Goal: Transaction & Acquisition: Register for event/course

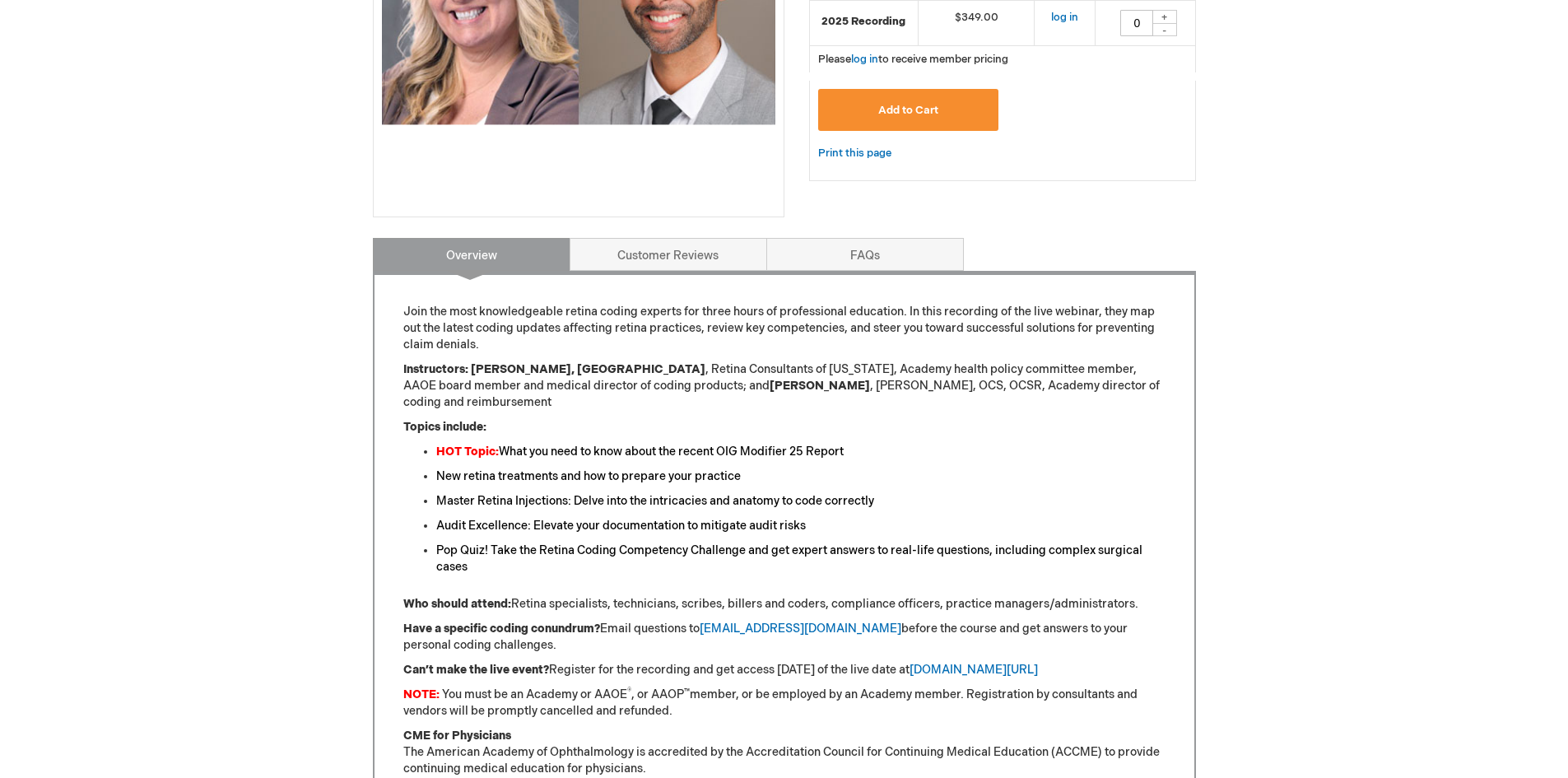
scroll to position [150, 0]
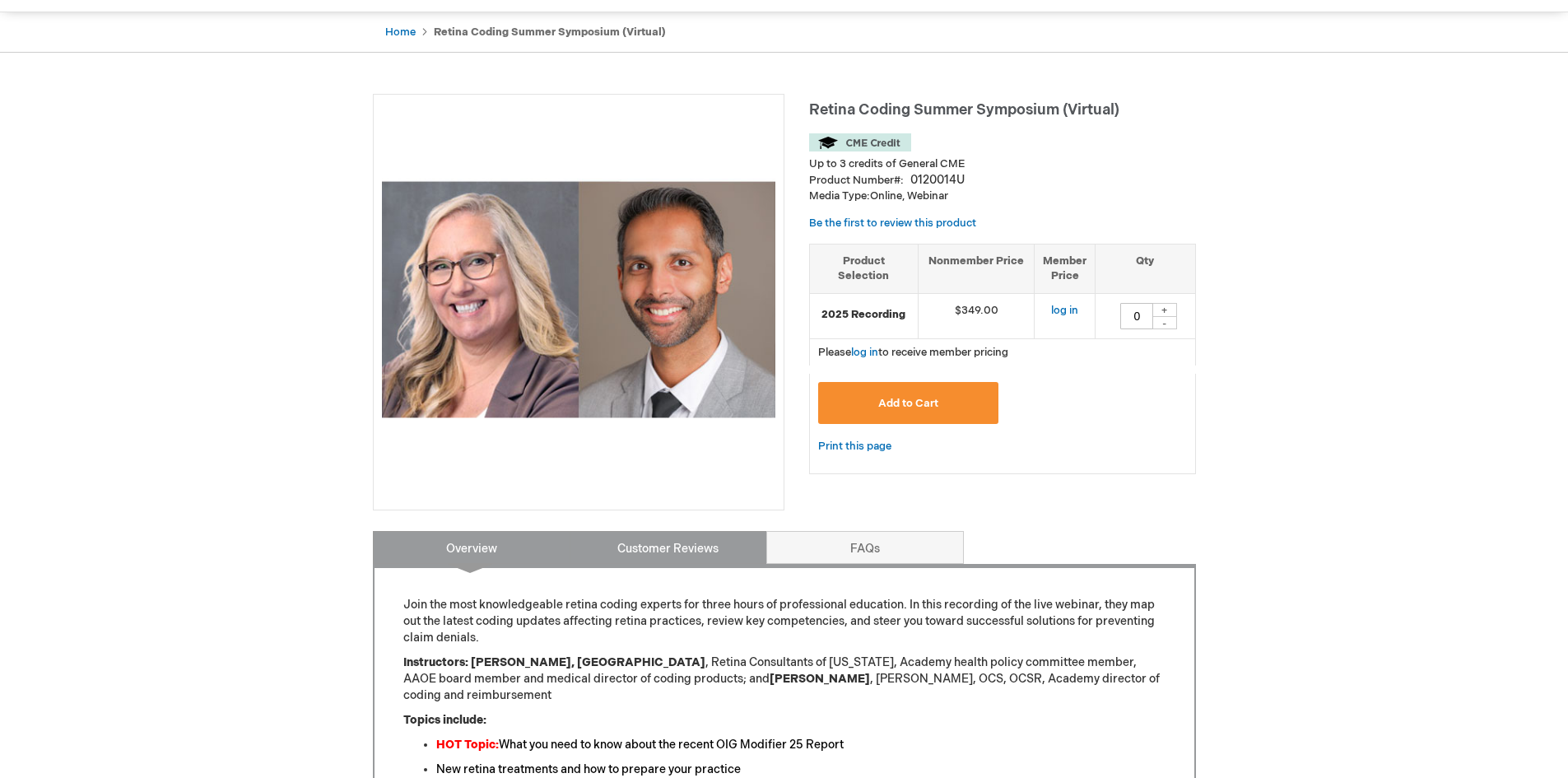
click at [698, 547] on link "Customer Reviews" at bounding box center [669, 547] width 198 height 33
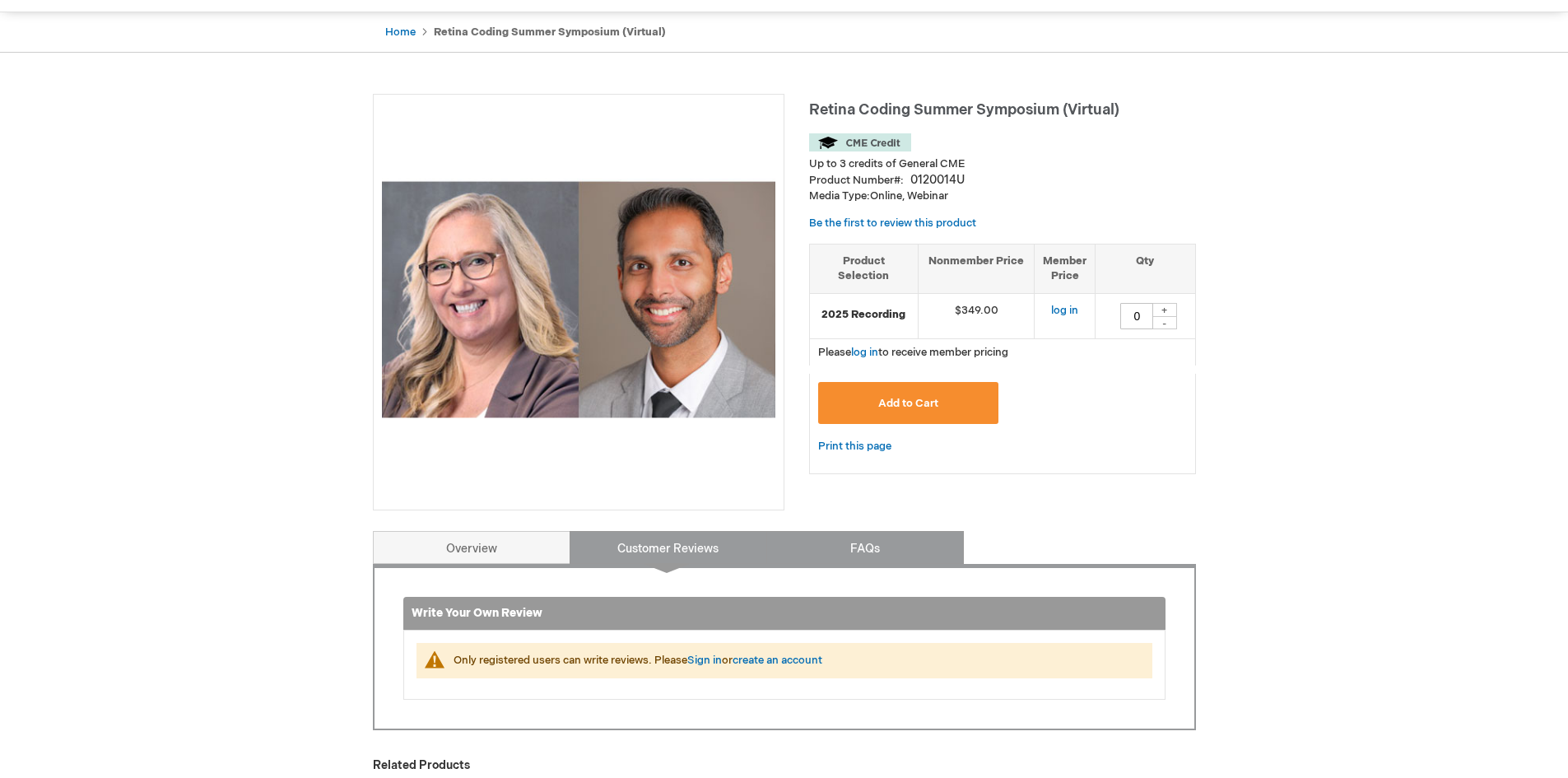
click at [877, 544] on link "FAQs" at bounding box center [865, 547] width 198 height 33
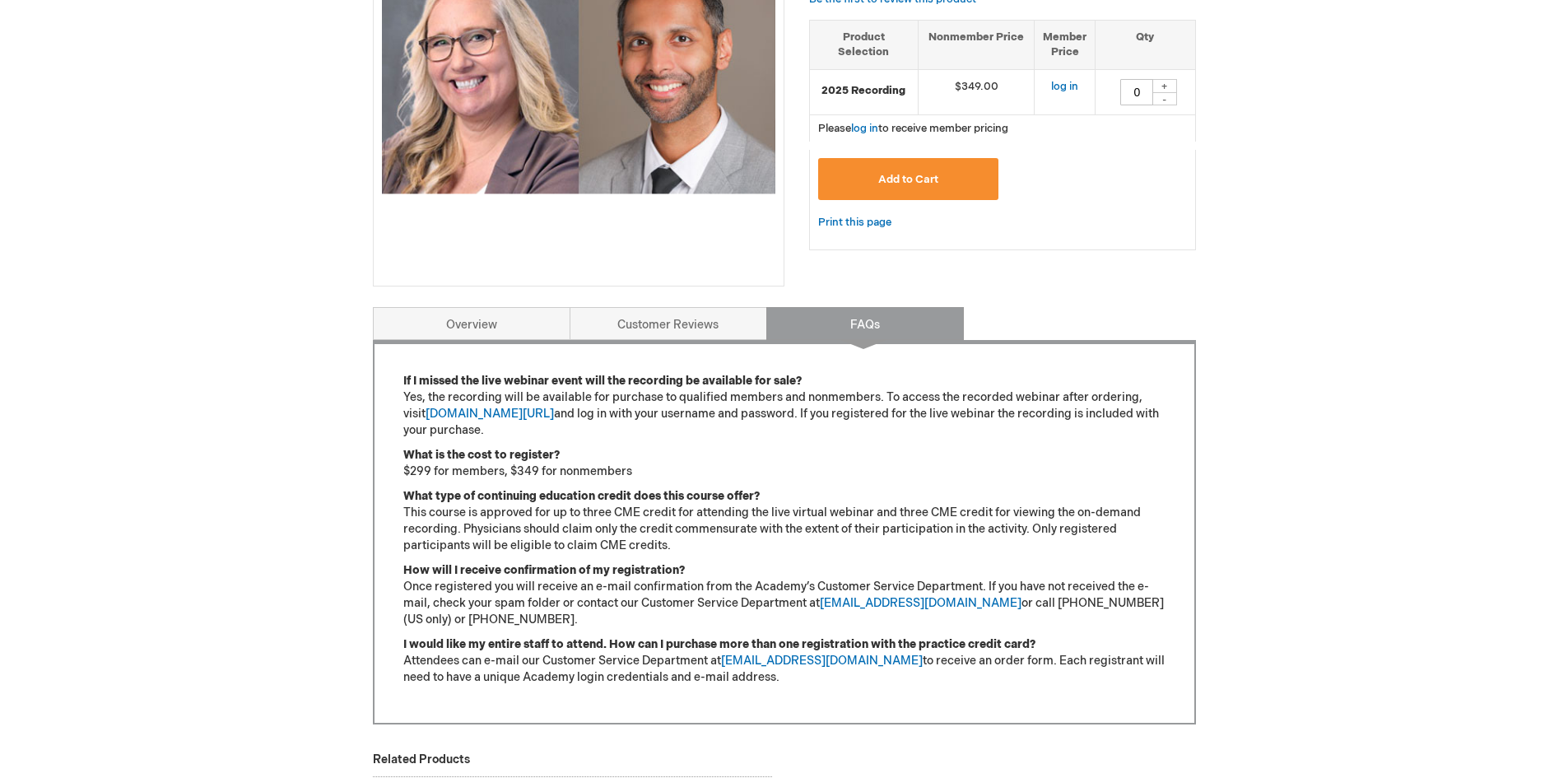
scroll to position [351, 0]
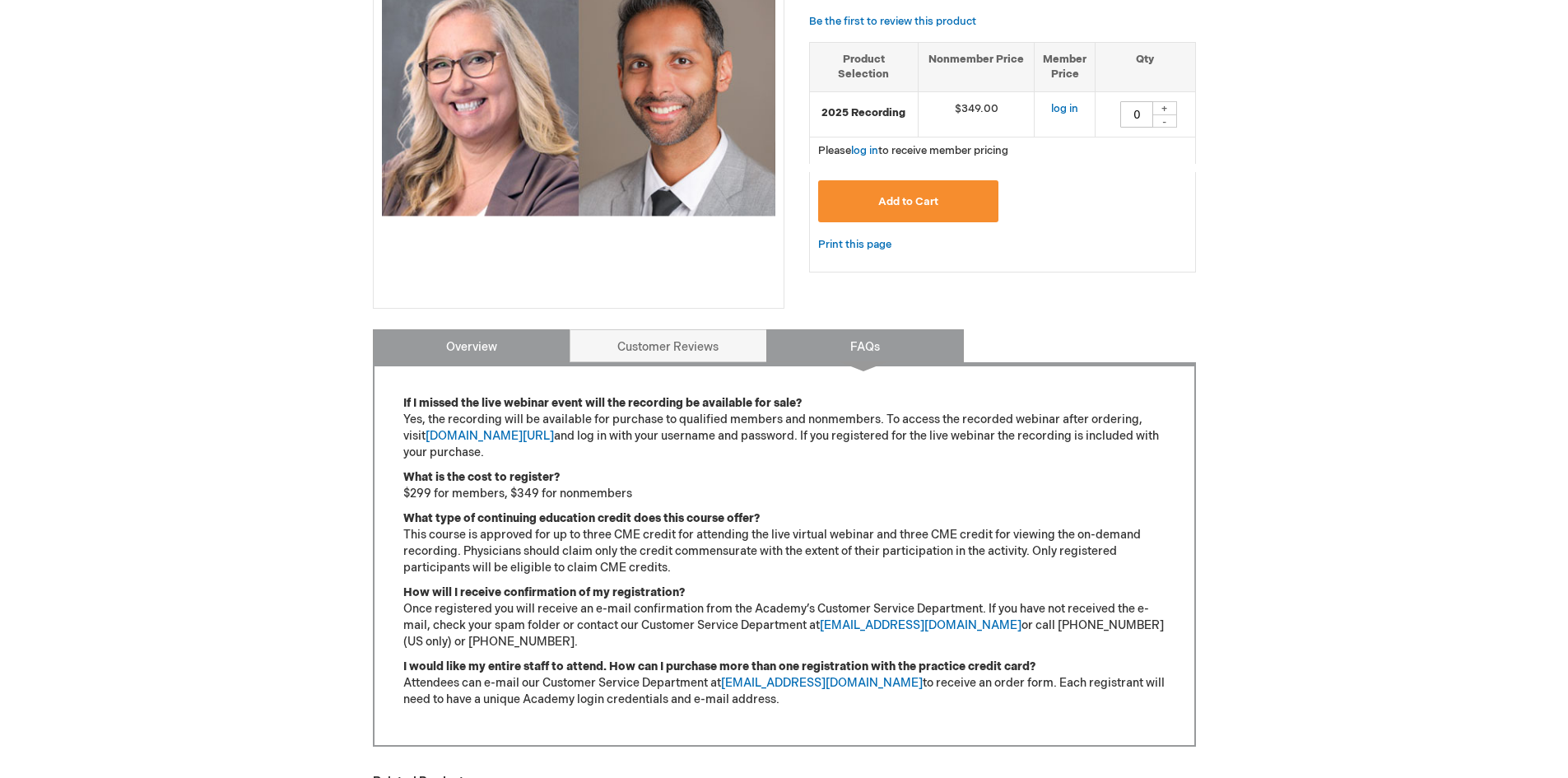
click at [493, 350] on link "Overview" at bounding box center [472, 346] width 198 height 33
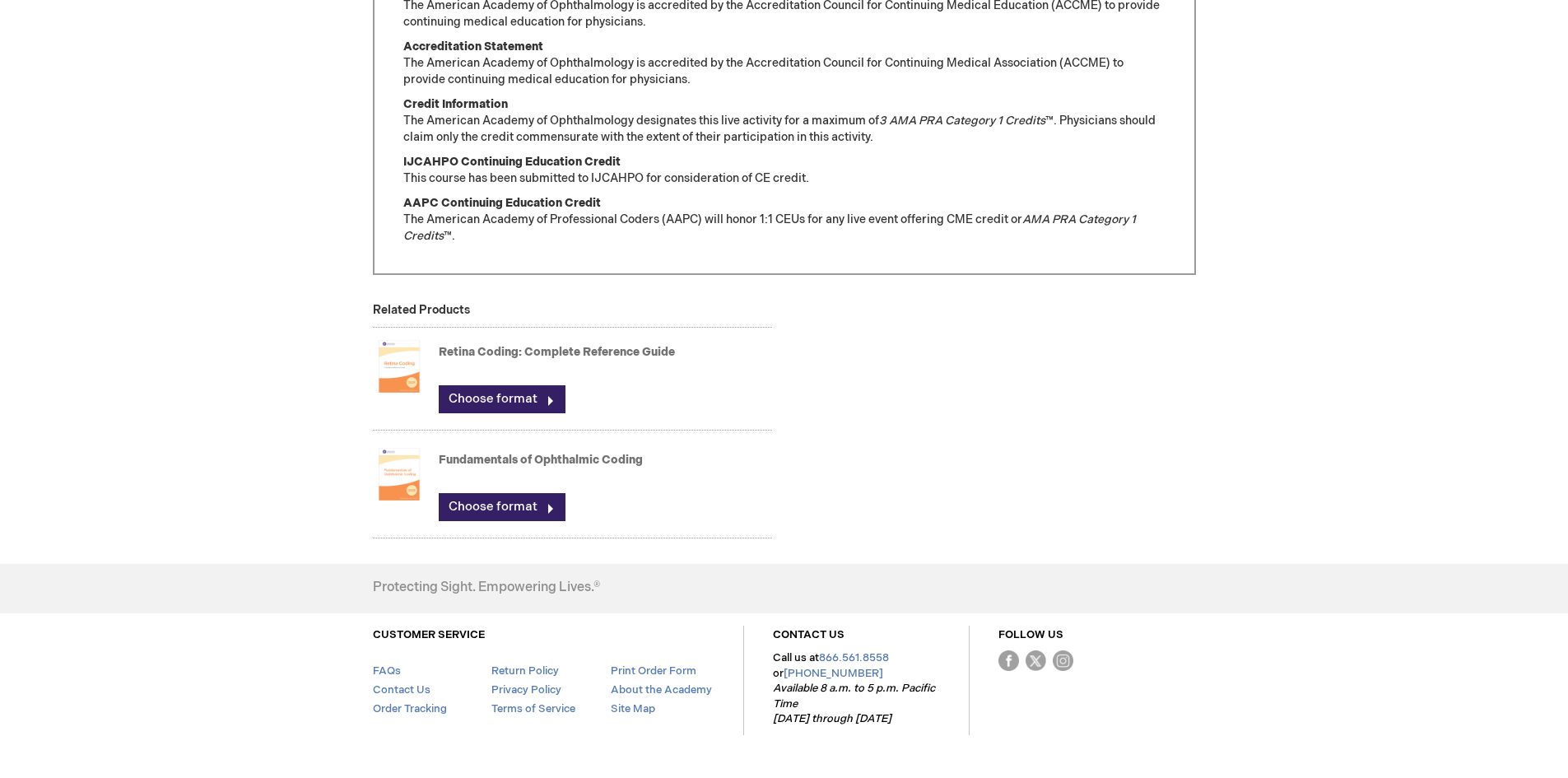
scroll to position [1221, 0]
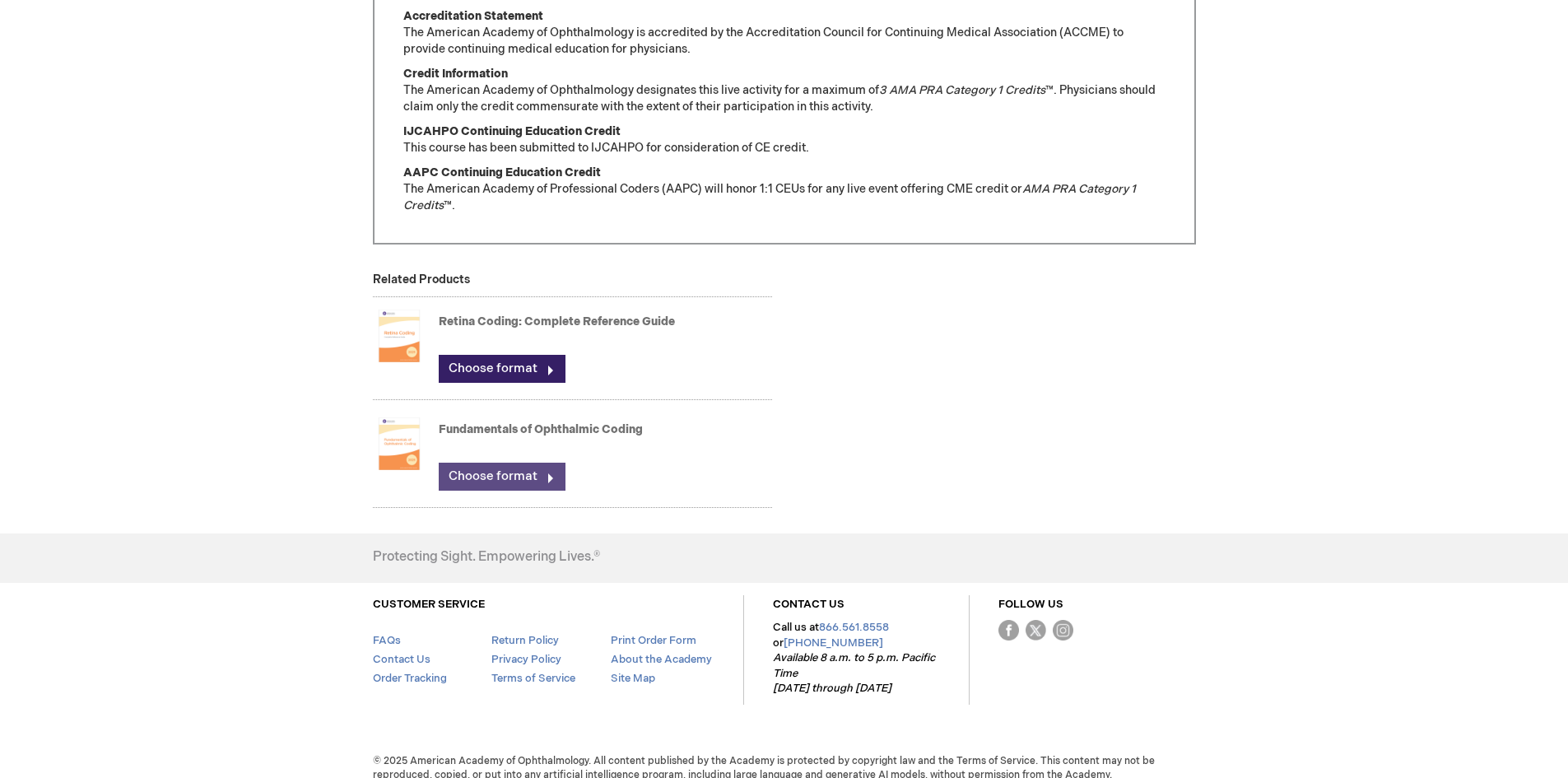
click at [477, 463] on link "Choose format" at bounding box center [502, 477] width 127 height 28
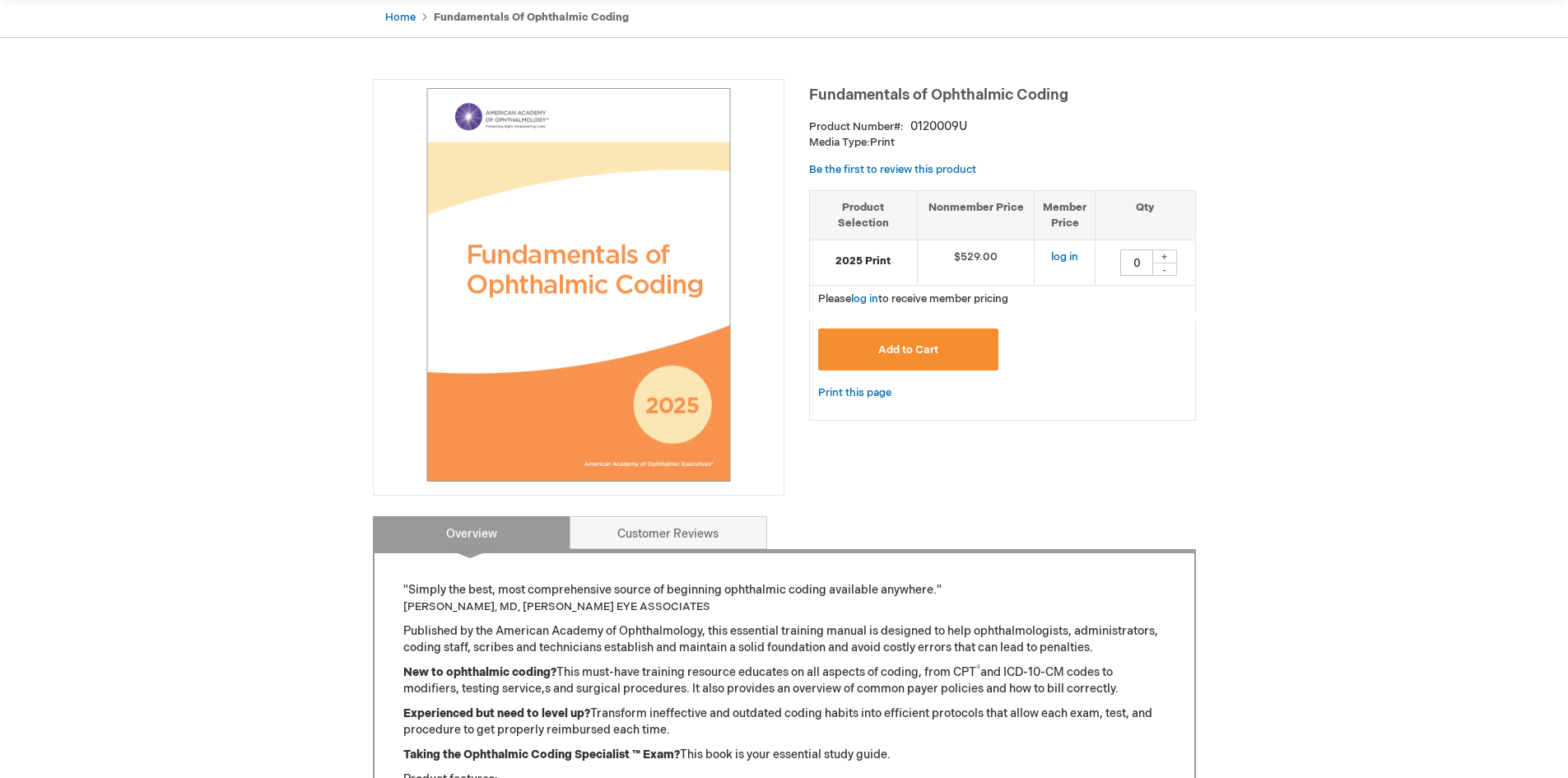
scroll to position [82, 0]
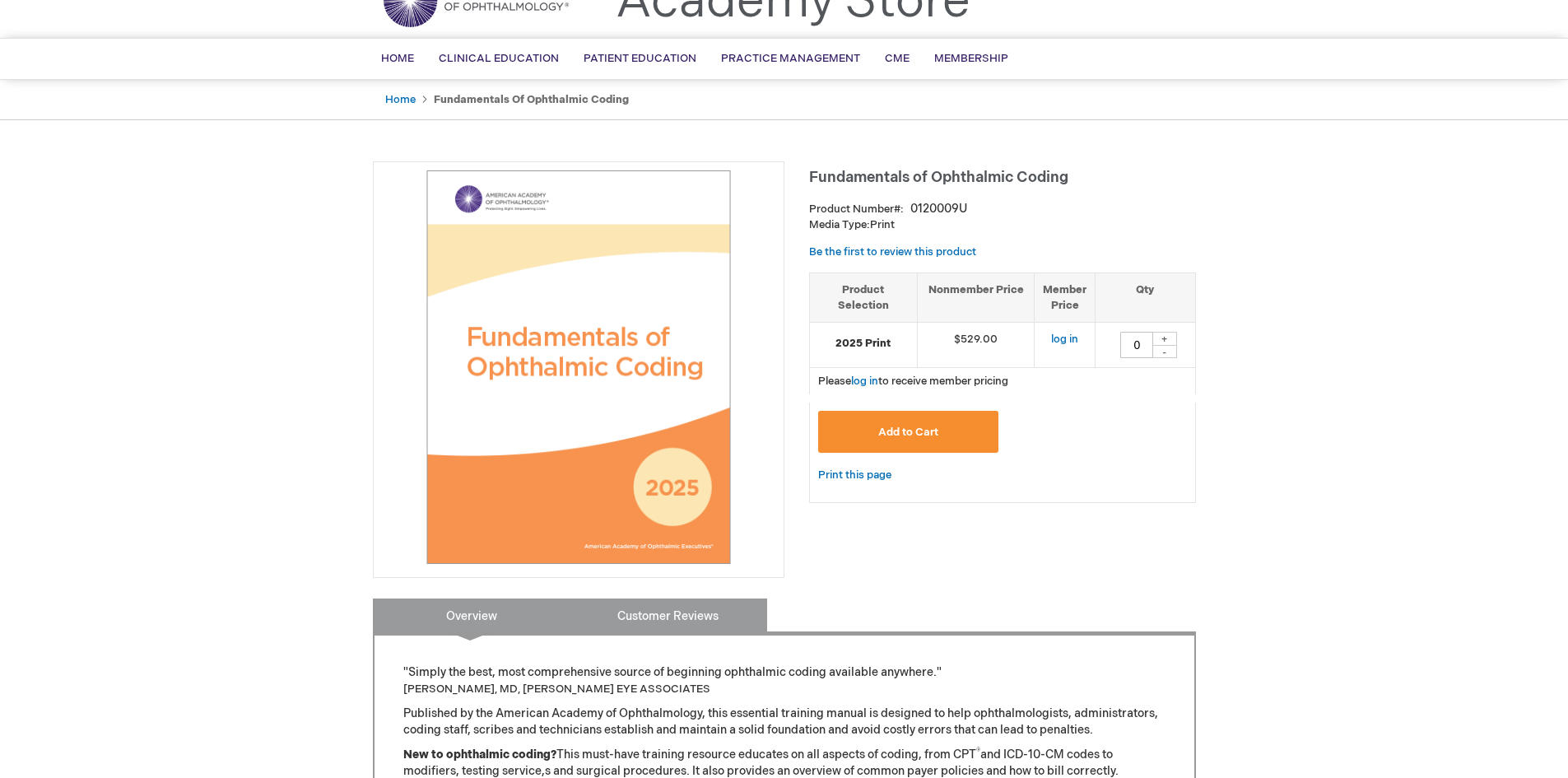
click at [672, 606] on link "Customer Reviews" at bounding box center [669, 615] width 198 height 33
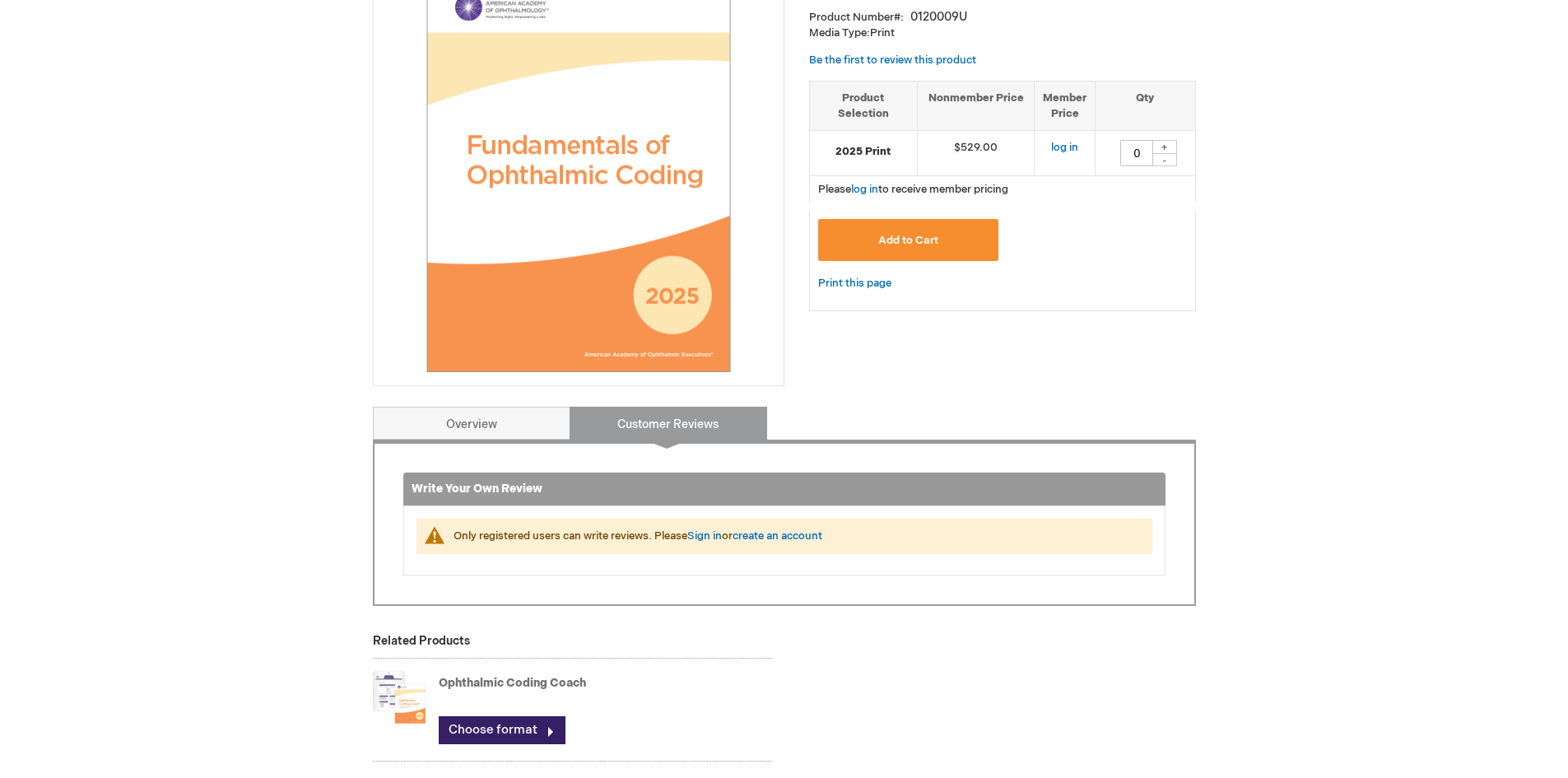
scroll to position [241, 0]
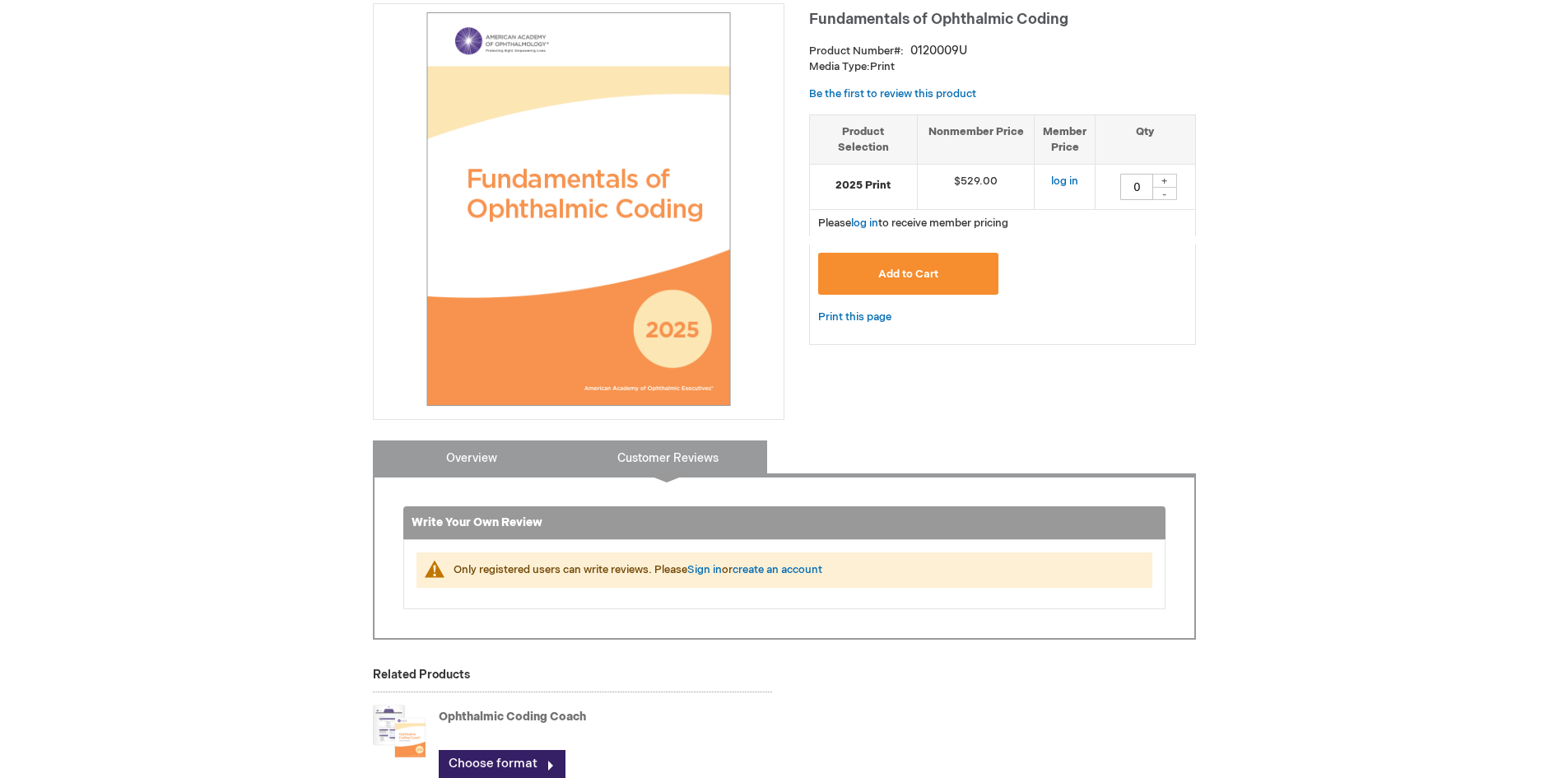
click at [473, 457] on link "Overview" at bounding box center [472, 457] width 198 height 33
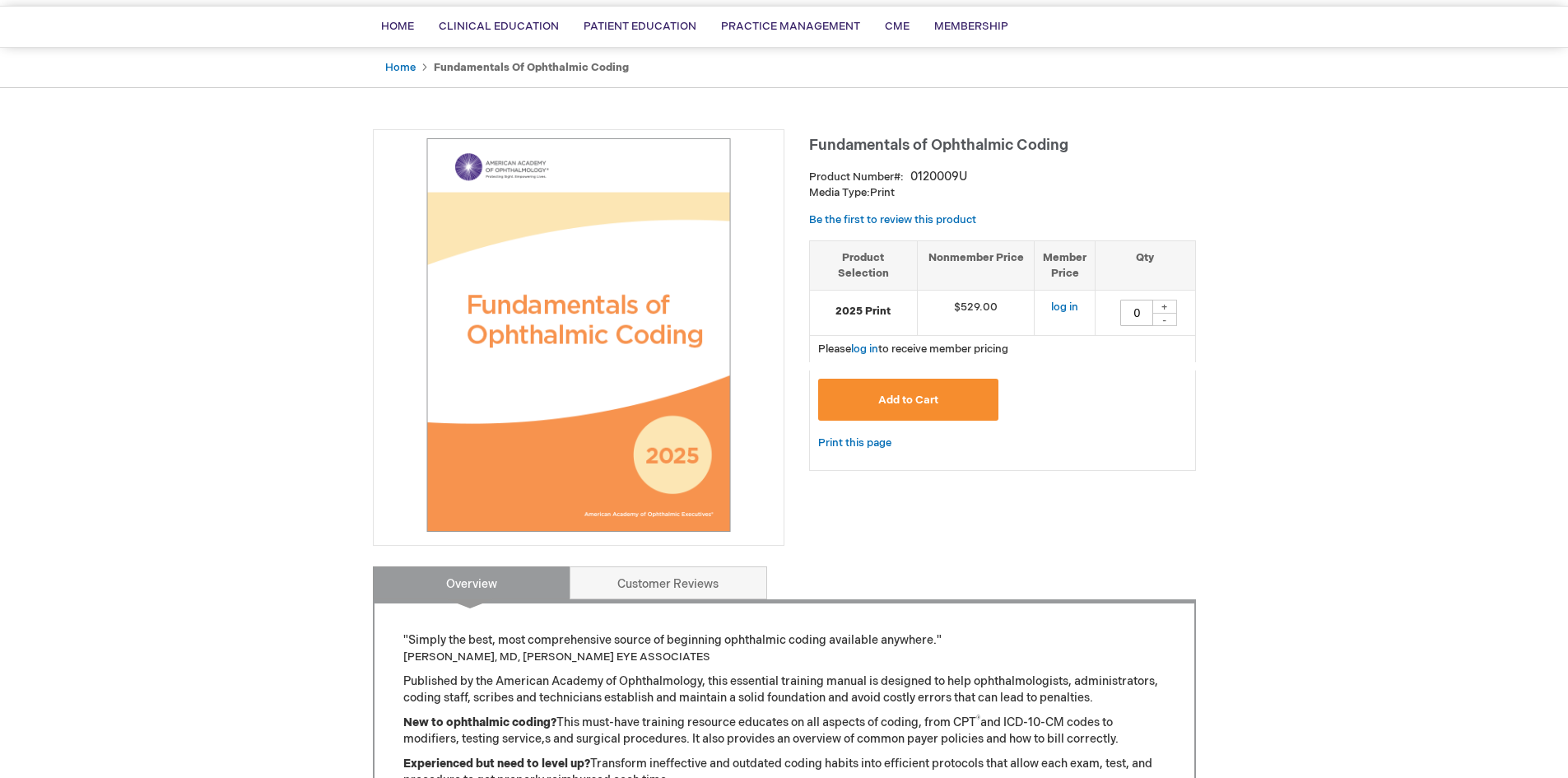
scroll to position [104, 0]
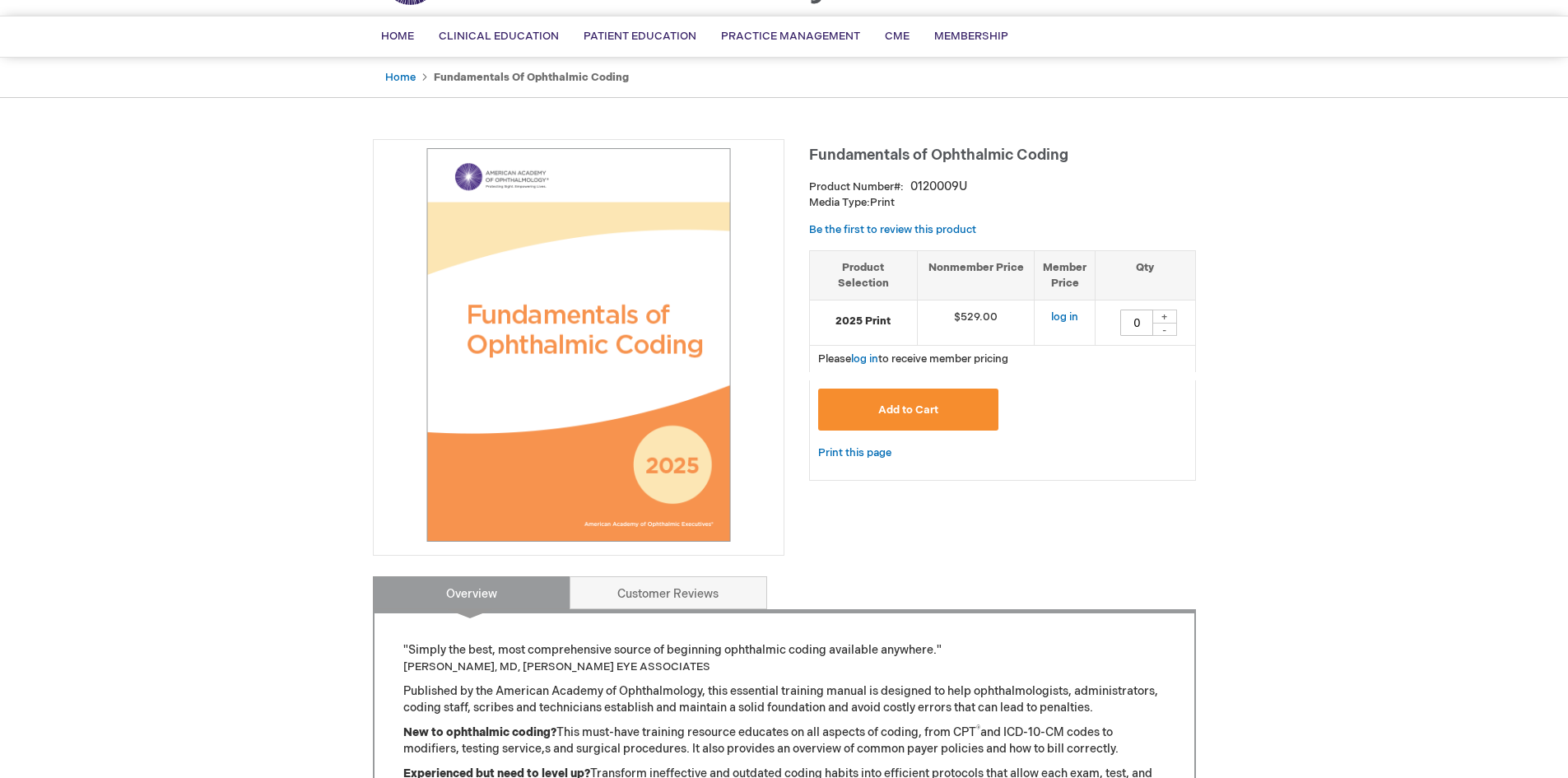
click at [602, 306] on img at bounding box center [579, 345] width 393 height 394
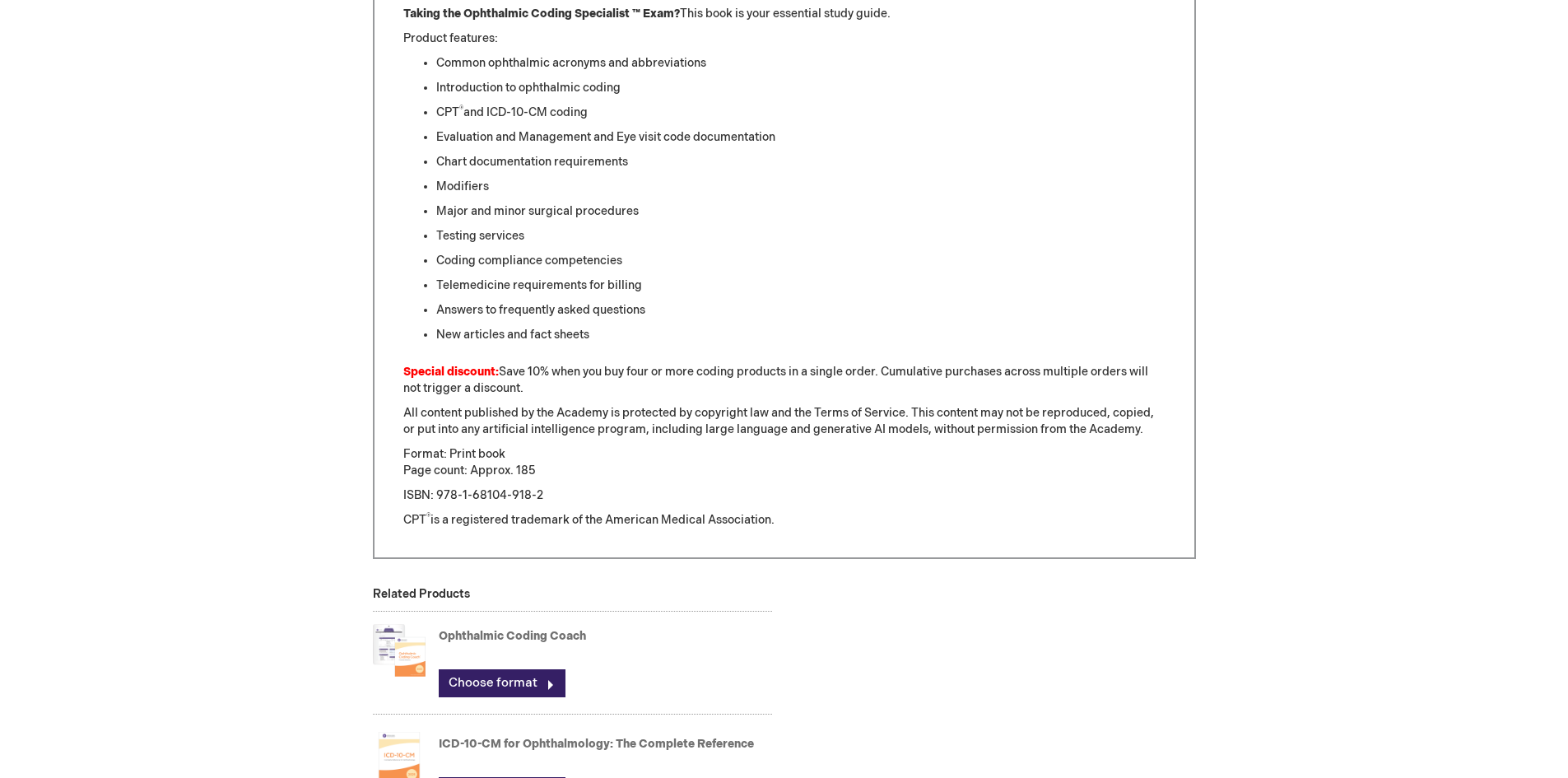
scroll to position [989, 0]
